Goal: Task Accomplishment & Management: Use online tool/utility

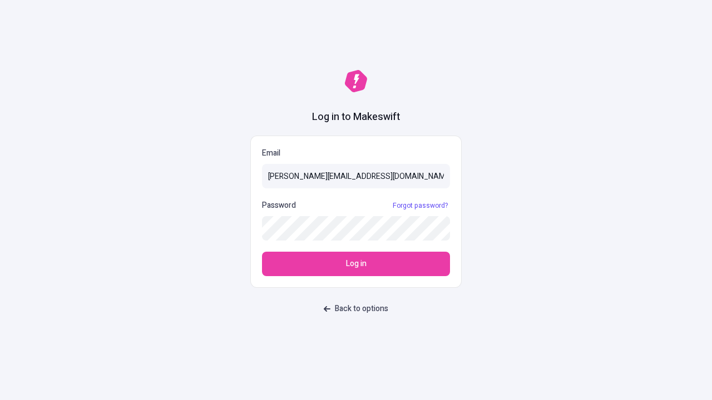
type input "sasha+test-ui@makeswift.com"
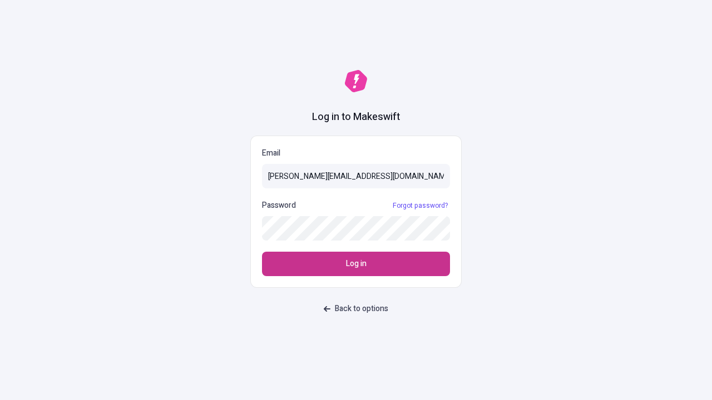
click at [356, 264] on span "Log in" at bounding box center [356, 264] width 21 height 12
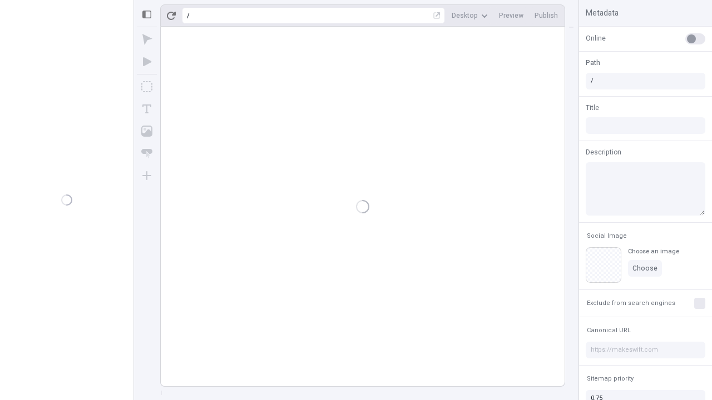
type input "/page"
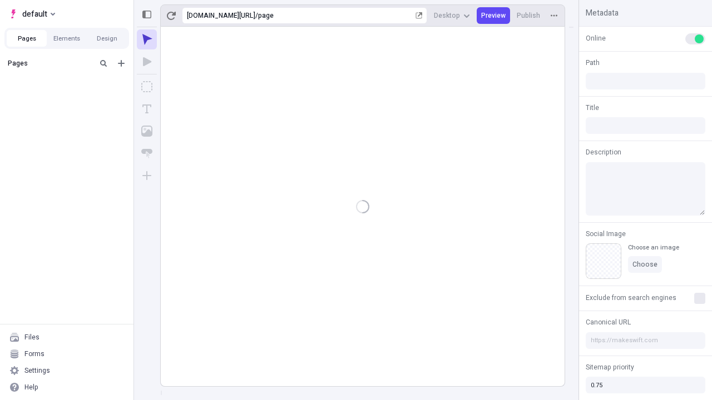
type input "/page"
click at [31, 14] on span "default" at bounding box center [34, 13] width 25 height 13
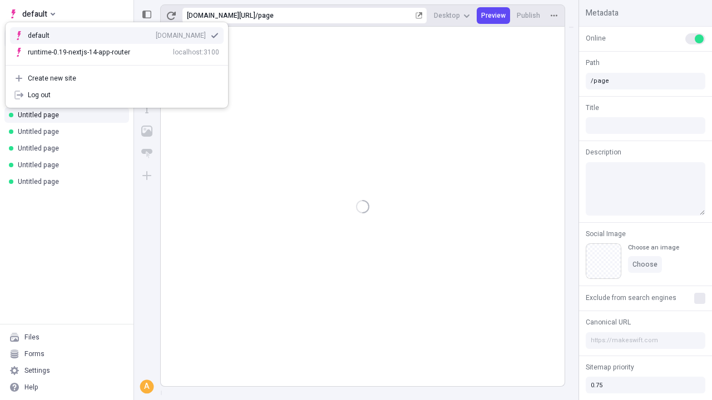
click at [156, 33] on div "[DOMAIN_NAME]" at bounding box center [181, 35] width 50 height 9
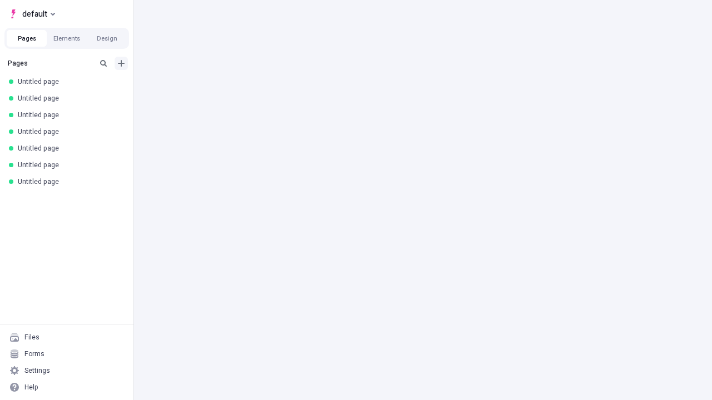
click at [121, 63] on icon "Add new" at bounding box center [121, 63] width 7 height 7
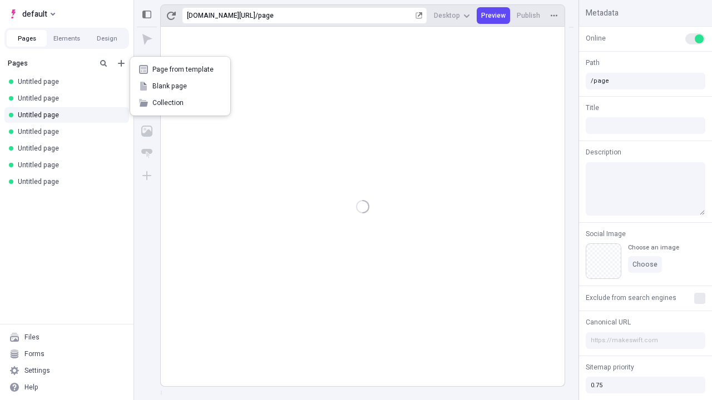
click at [180, 86] on span "Blank page" at bounding box center [186, 86] width 69 height 9
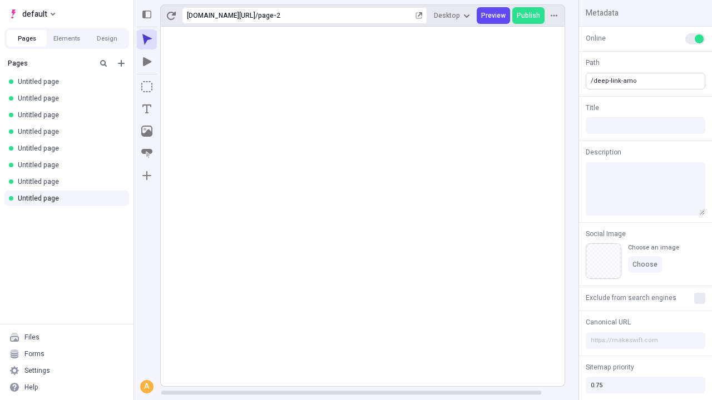
type input "/deep-link-amo"
